Goal: Transaction & Acquisition: Subscribe to service/newsletter

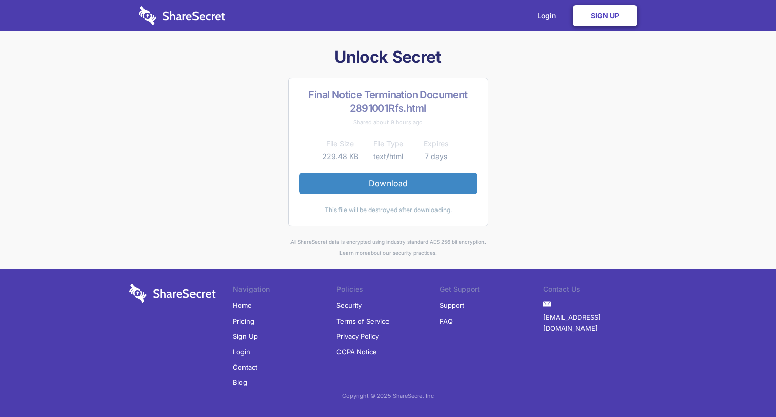
click at [599, 12] on link "Sign Up" at bounding box center [605, 15] width 64 height 21
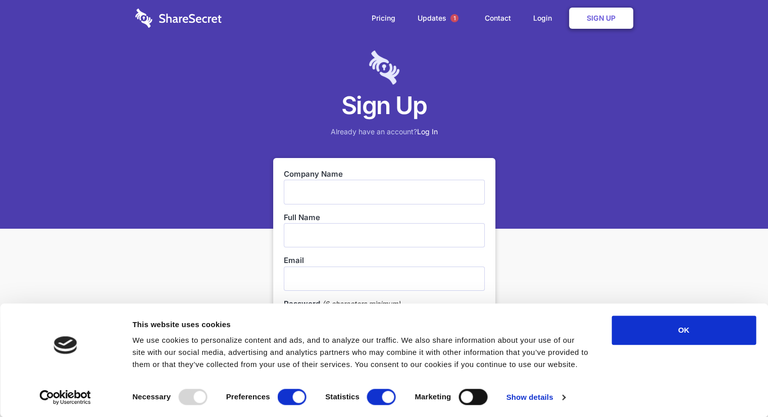
click at [329, 185] on input "text" at bounding box center [384, 192] width 201 height 24
click at [315, 191] on input "text" at bounding box center [384, 192] width 201 height 24
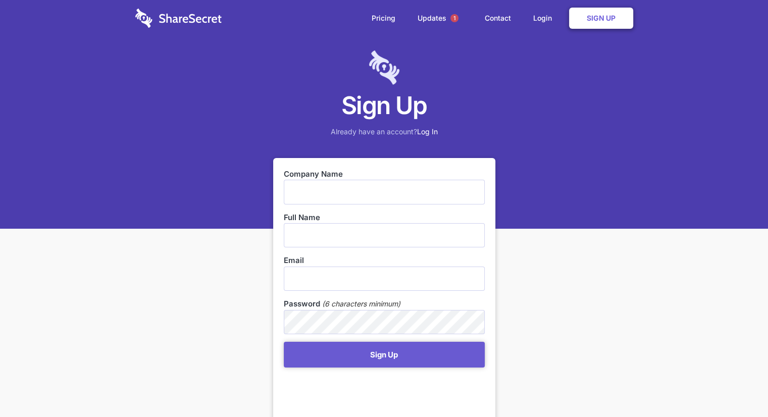
scroll to position [214, 0]
